Goal: Transaction & Acquisition: Purchase product/service

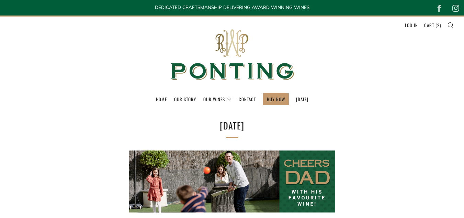
select select "best-selling"
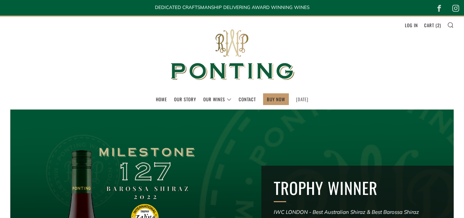
click at [300, 100] on link "[DATE]" at bounding box center [302, 98] width 12 height 11
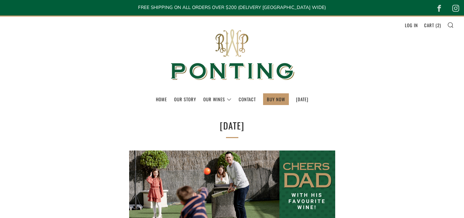
select select "best-selling"
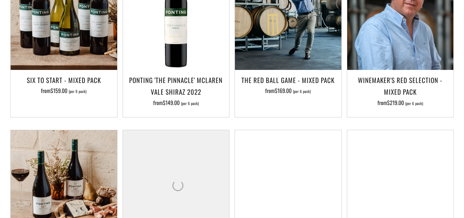
scroll to position [385, 0]
